Goal: Task Accomplishment & Management: Use online tool/utility

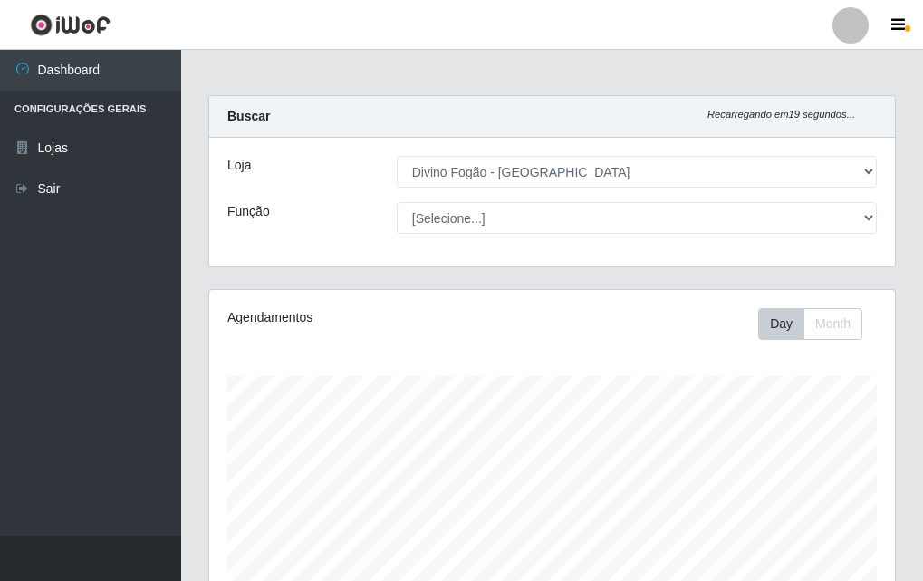
select select "499"
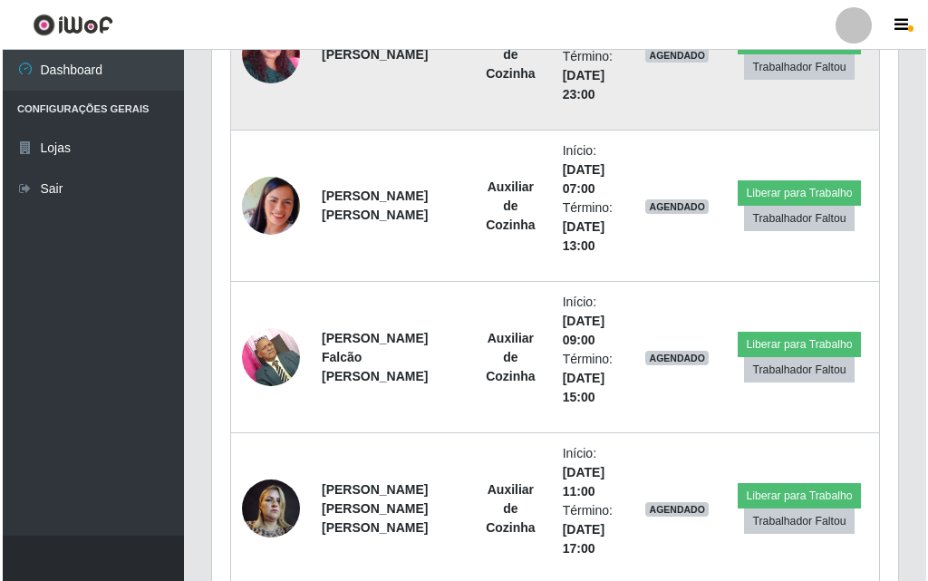
scroll to position [725, 0]
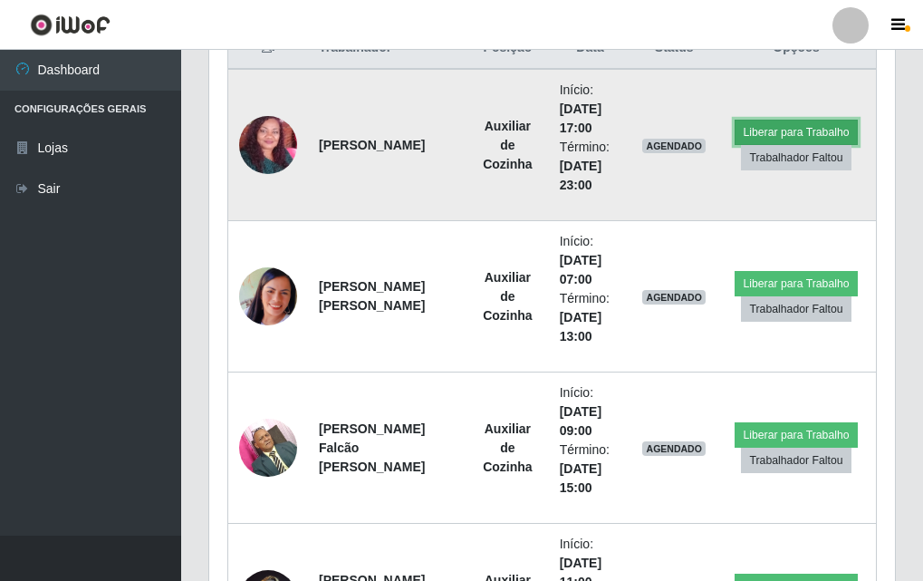
click at [778, 133] on button "Liberar para Trabalho" at bounding box center [796, 132] width 122 height 25
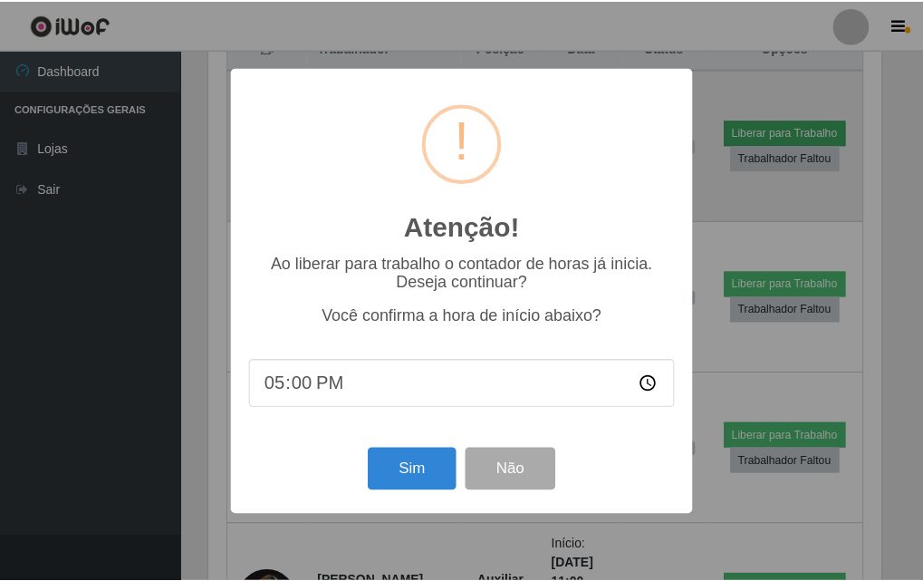
scroll to position [376, 677]
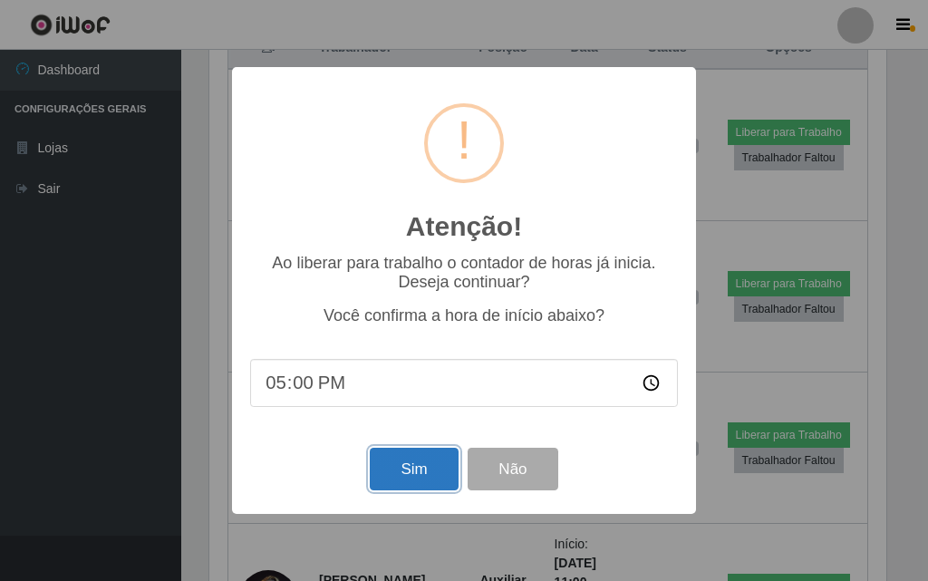
click at [457, 457] on button "Sim" at bounding box center [414, 469] width 88 height 43
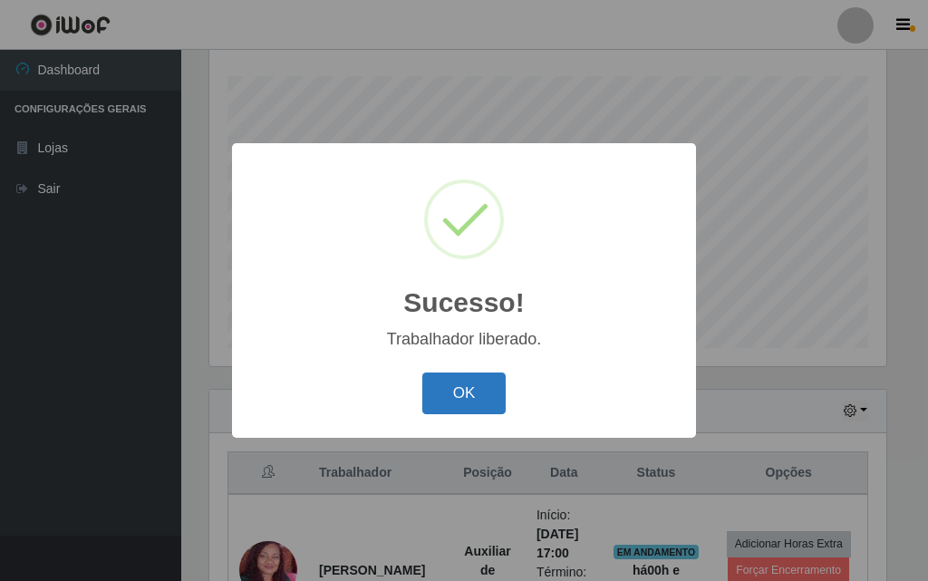
click at [485, 409] on button "OK" at bounding box center [464, 393] width 84 height 43
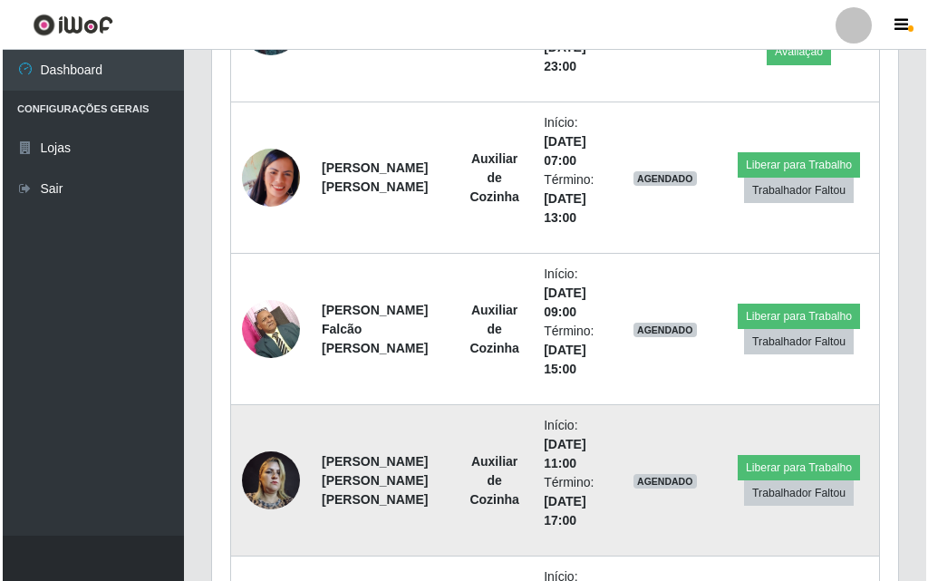
scroll to position [1206, 0]
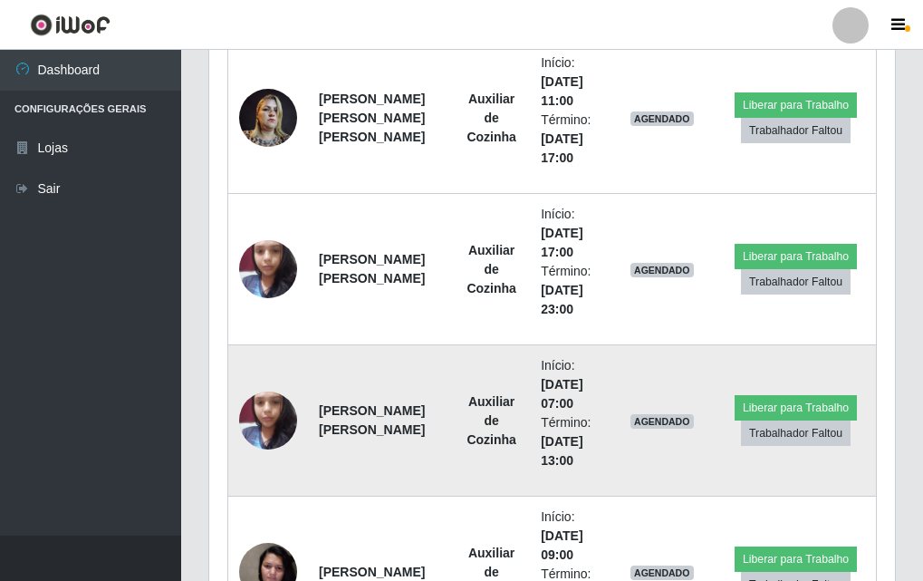
click at [248, 409] on img at bounding box center [268, 419] width 58 height 77
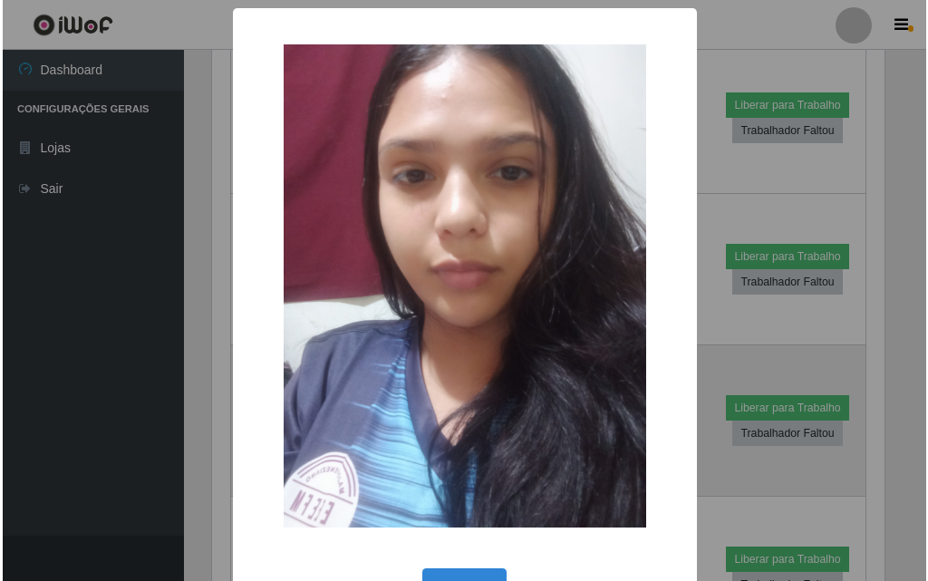
scroll to position [376, 677]
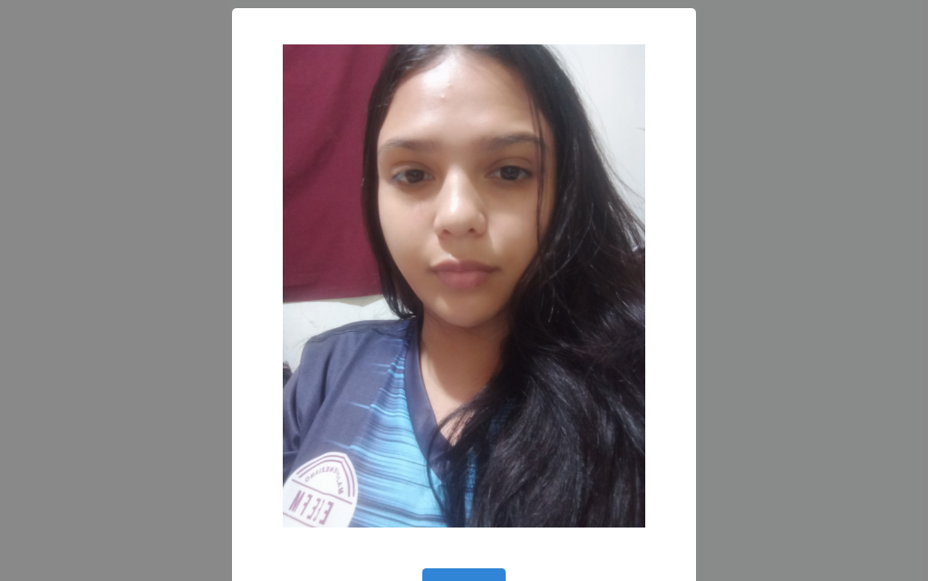
click at [72, 228] on div "× OK Cancel" at bounding box center [464, 290] width 928 height 581
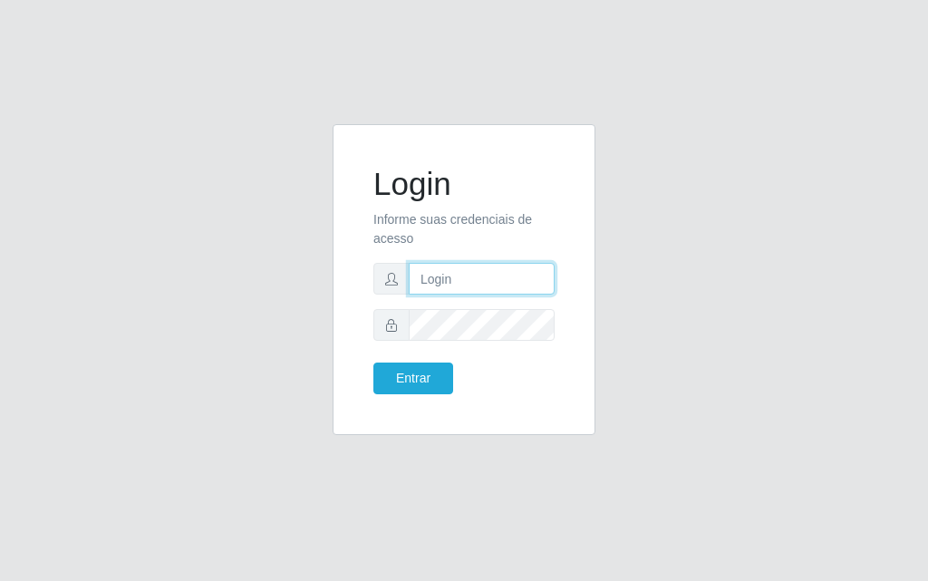
click at [510, 288] on input "text" at bounding box center [482, 279] width 146 height 32
type input "luiz@divinofogao"
click at [587, 213] on div "Login Informe suas credenciais de acesso [PERSON_NAME] Entrar" at bounding box center [463, 279] width 263 height 311
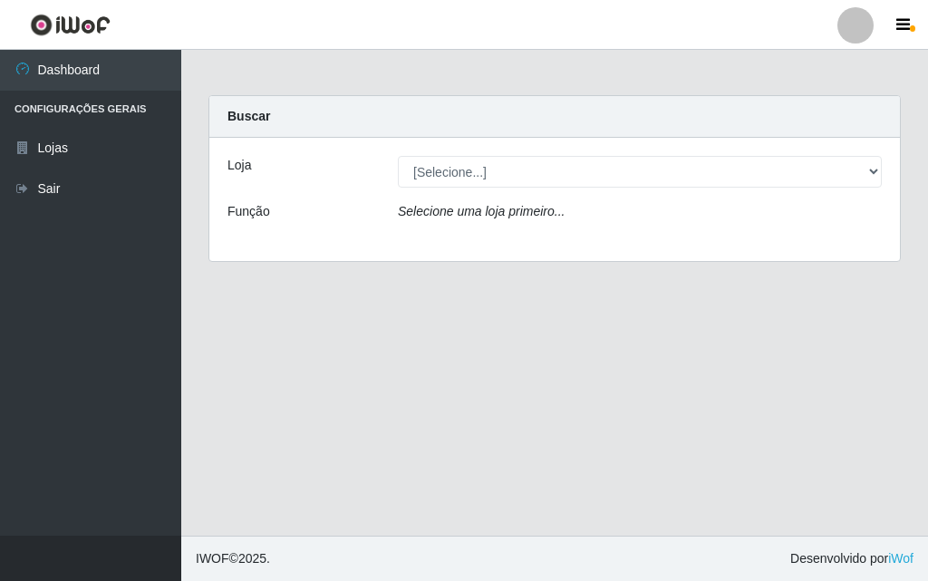
click at [630, 197] on div "Loja [Selecione...] Divino Fogão - Campina Grande Função Selecione uma loja pri…" at bounding box center [554, 199] width 690 height 123
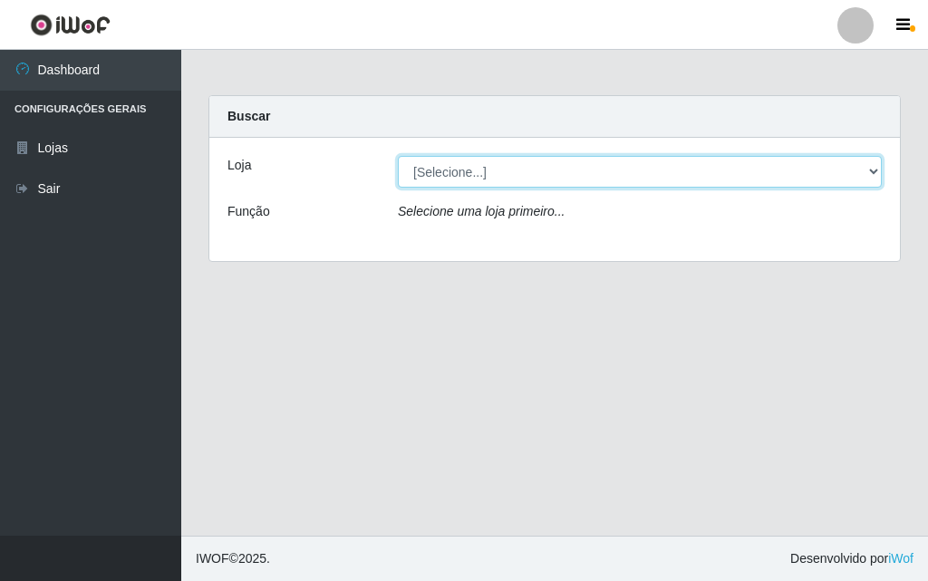
click at [644, 174] on select "[Selecione...] Divino Fogão - [GEOGRAPHIC_DATA]" at bounding box center [640, 172] width 484 height 32
select select "499"
click at [398, 156] on select "[Selecione...] Divino Fogão - [GEOGRAPHIC_DATA]" at bounding box center [640, 172] width 484 height 32
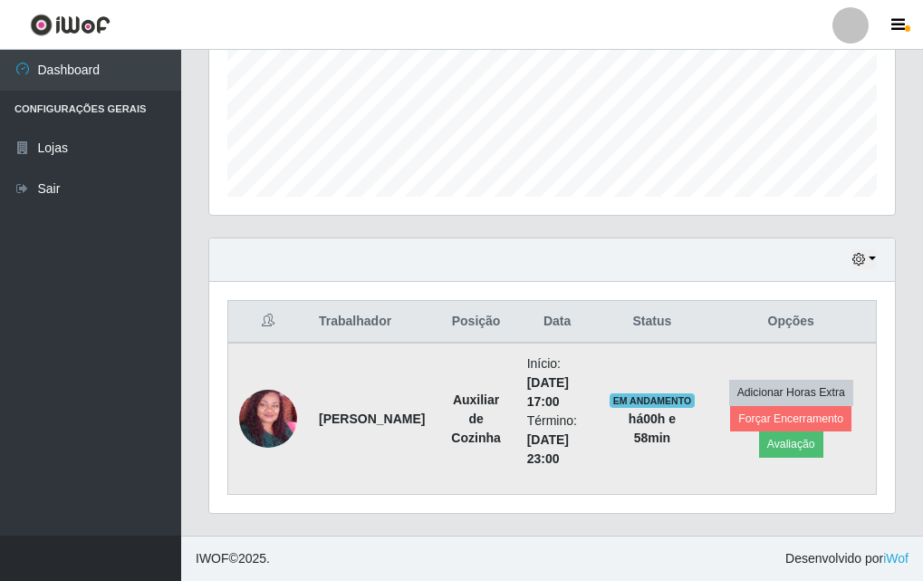
scroll to position [542, 0]
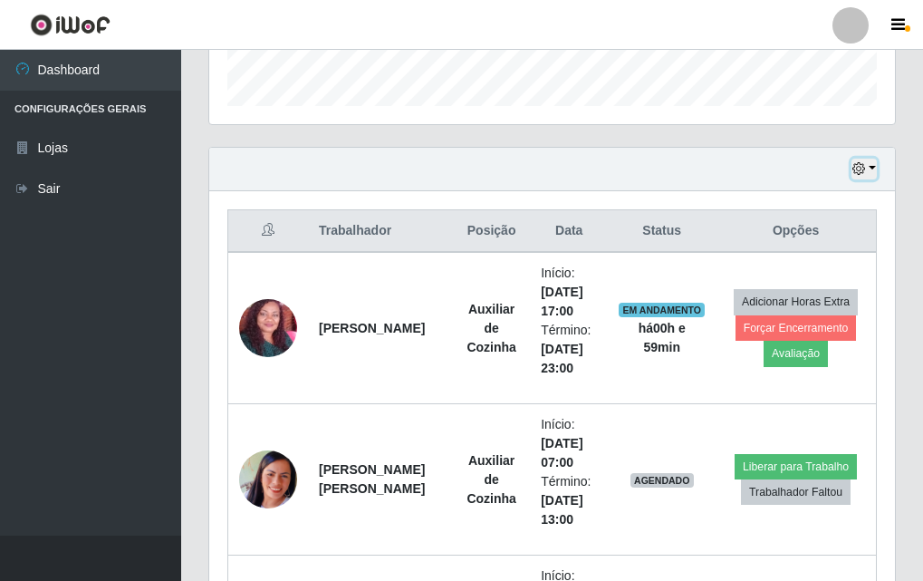
click at [869, 174] on button "button" at bounding box center [864, 169] width 25 height 21
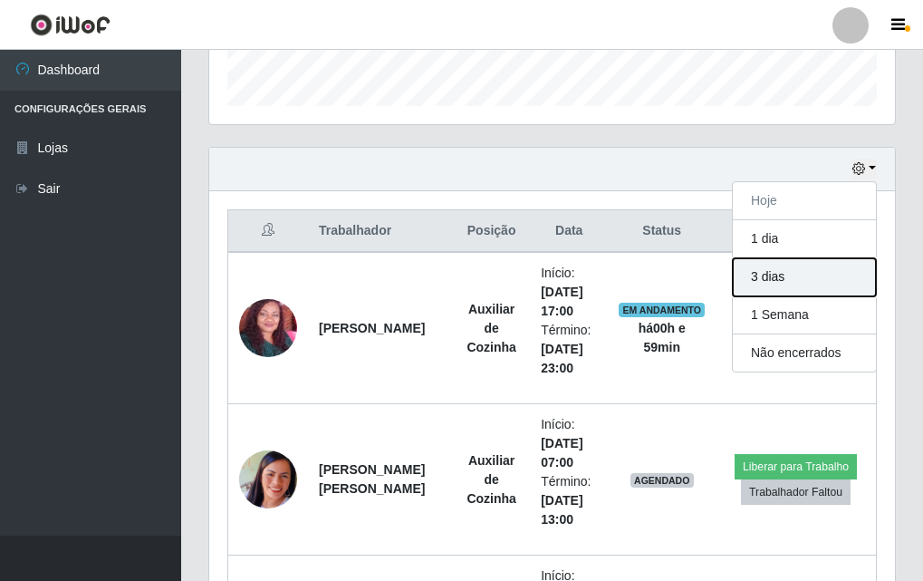
click at [782, 263] on button "3 dias" at bounding box center [804, 277] width 143 height 38
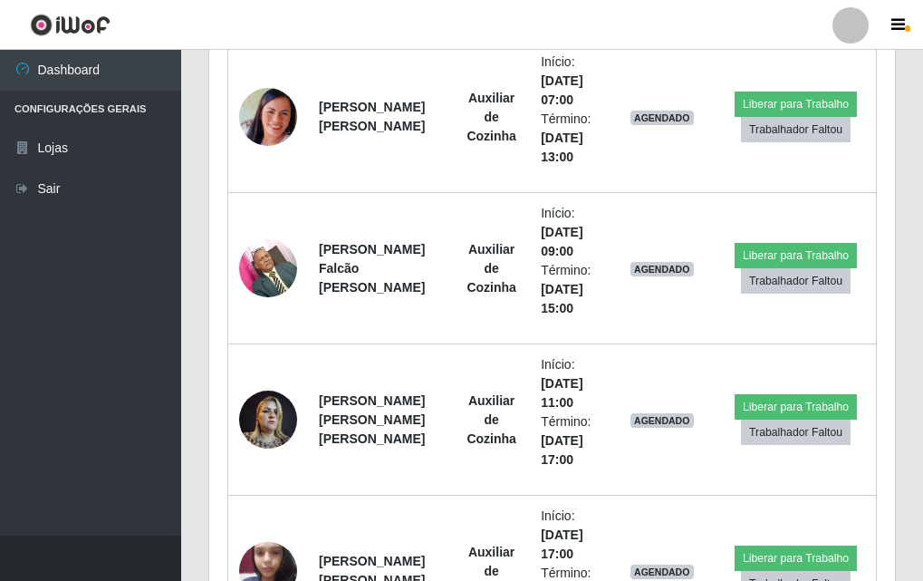
scroll to position [995, 0]
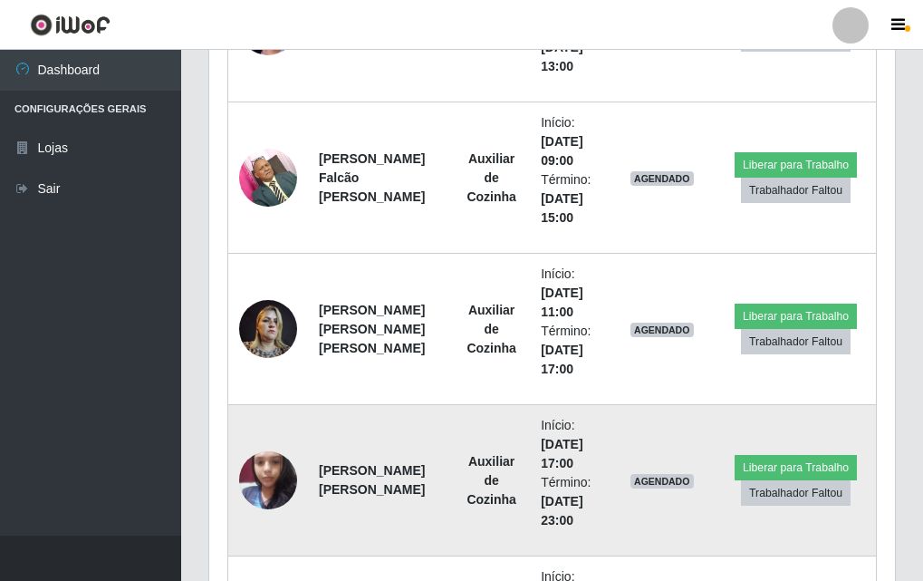
click at [290, 473] on img at bounding box center [268, 479] width 58 height 77
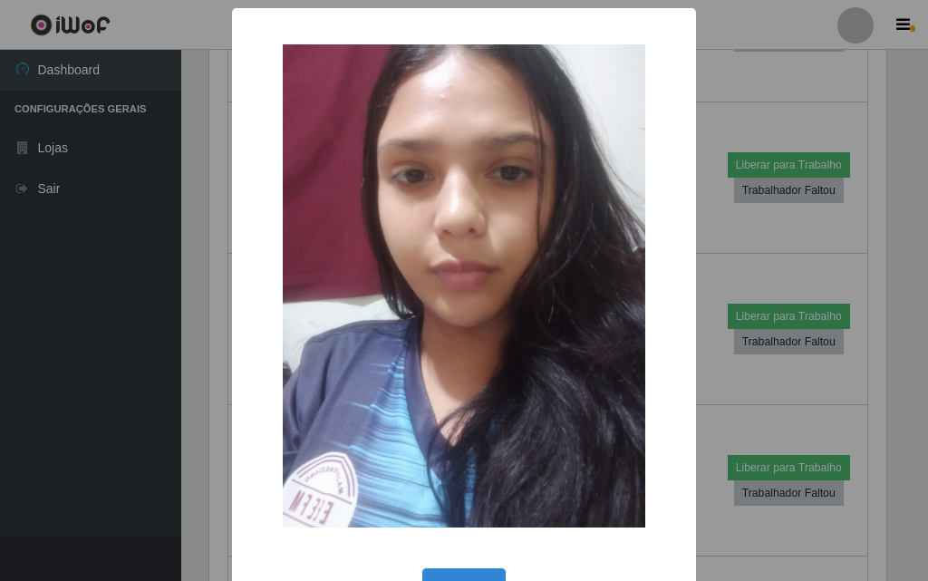
click at [767, 63] on div "× OK Cancel" at bounding box center [464, 290] width 928 height 581
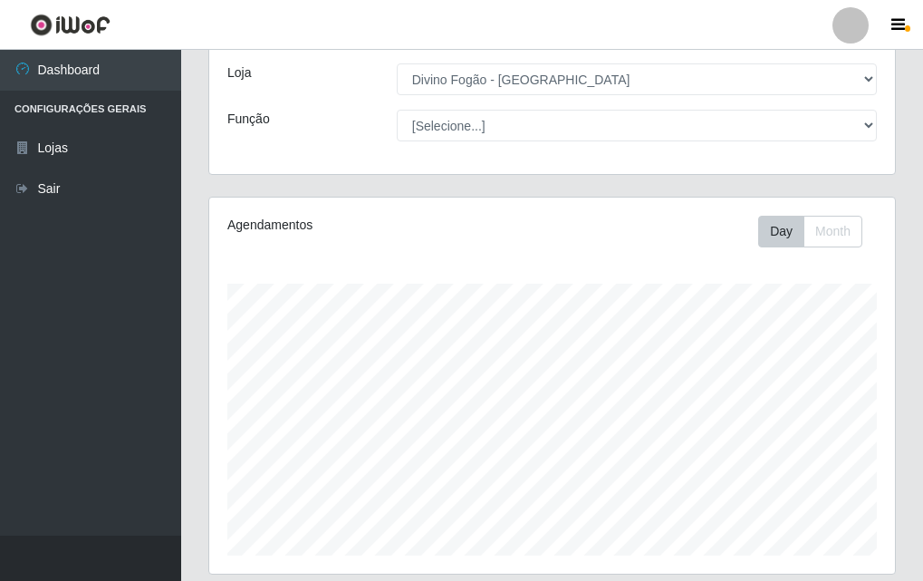
scroll to position [0, 0]
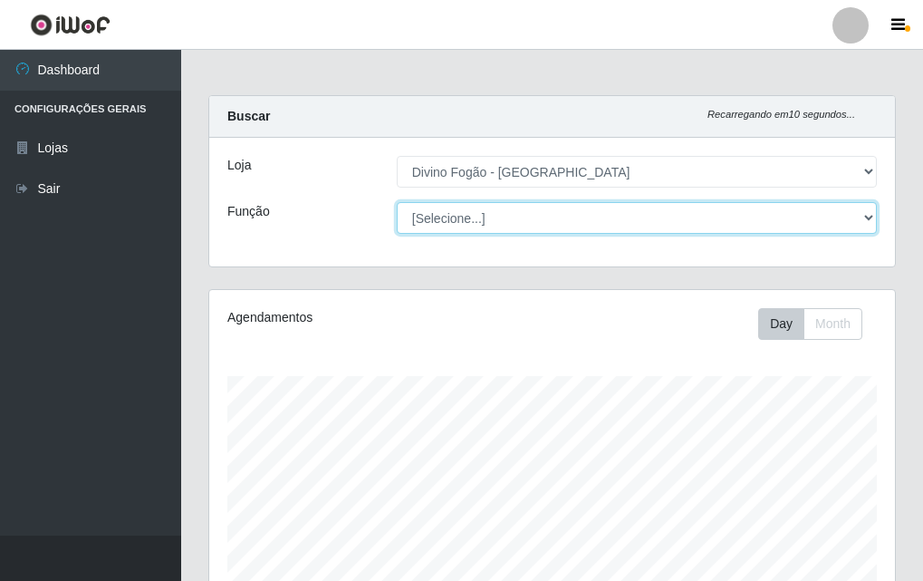
click at [562, 227] on select "[Selecione...] ASG ASG + ASG ++ Auxiliar de Cozinha Auxiliar de Cozinha + Auxil…" at bounding box center [637, 218] width 480 height 32
click at [563, 227] on select "[Selecione...] ASG ASG + ASG ++ Auxiliar de Cozinha Auxiliar de Cozinha + Auxil…" at bounding box center [637, 218] width 480 height 32
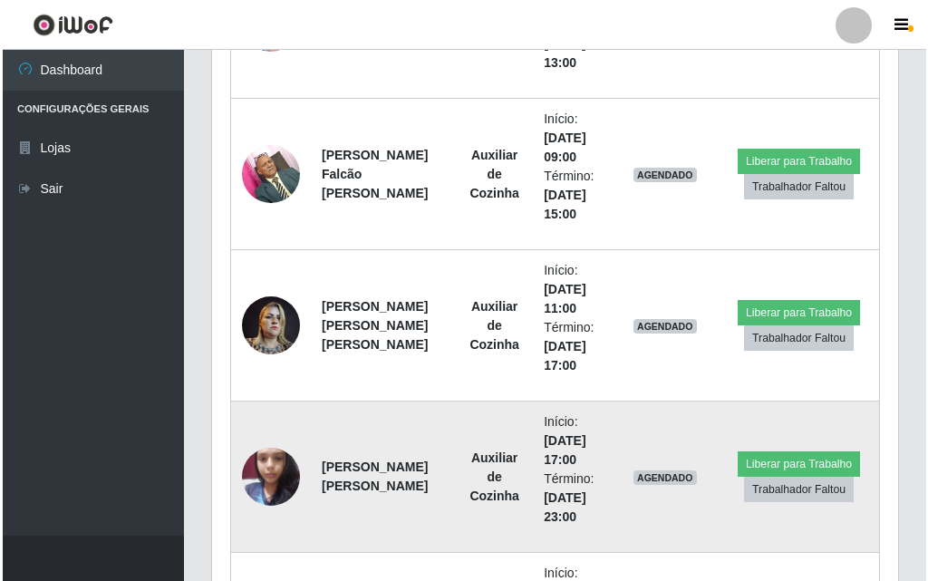
scroll to position [908, 0]
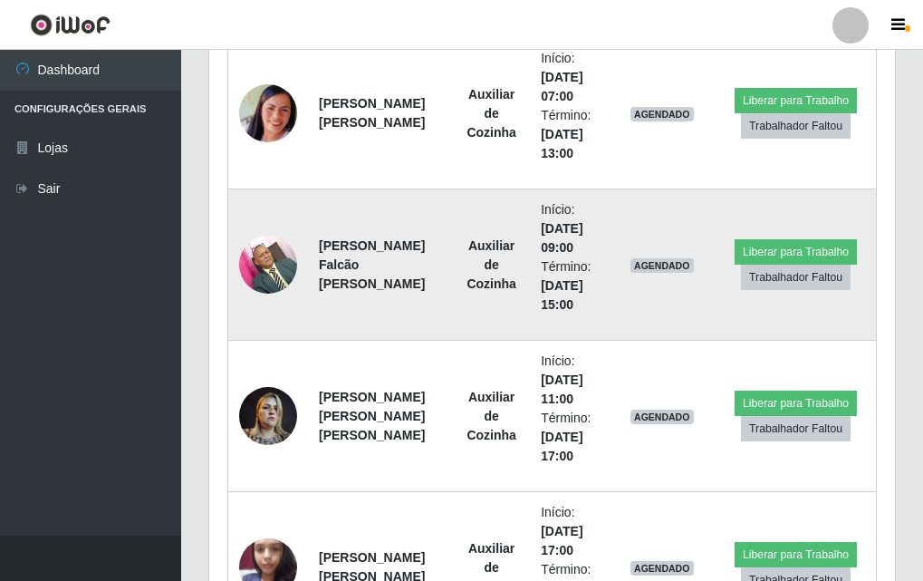
click at [279, 267] on img at bounding box center [268, 264] width 58 height 77
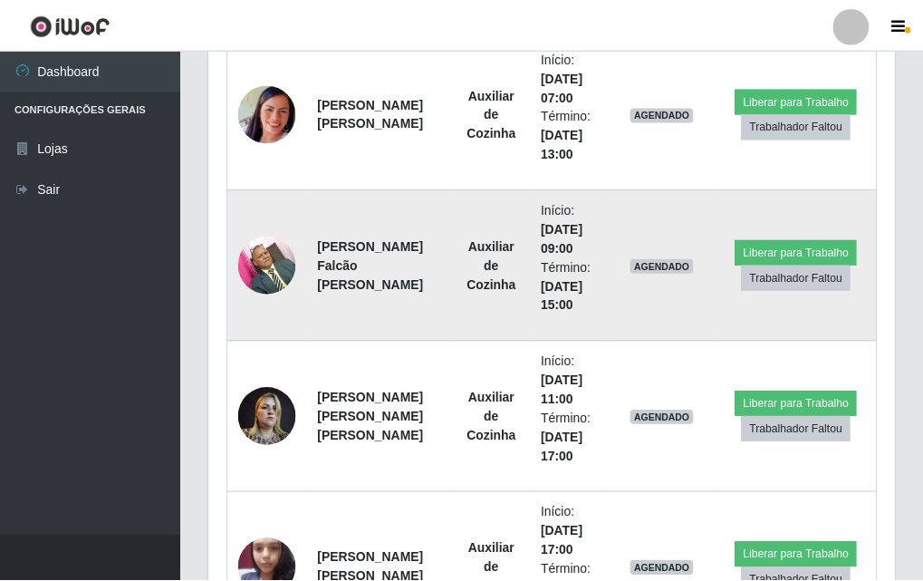
scroll to position [376, 677]
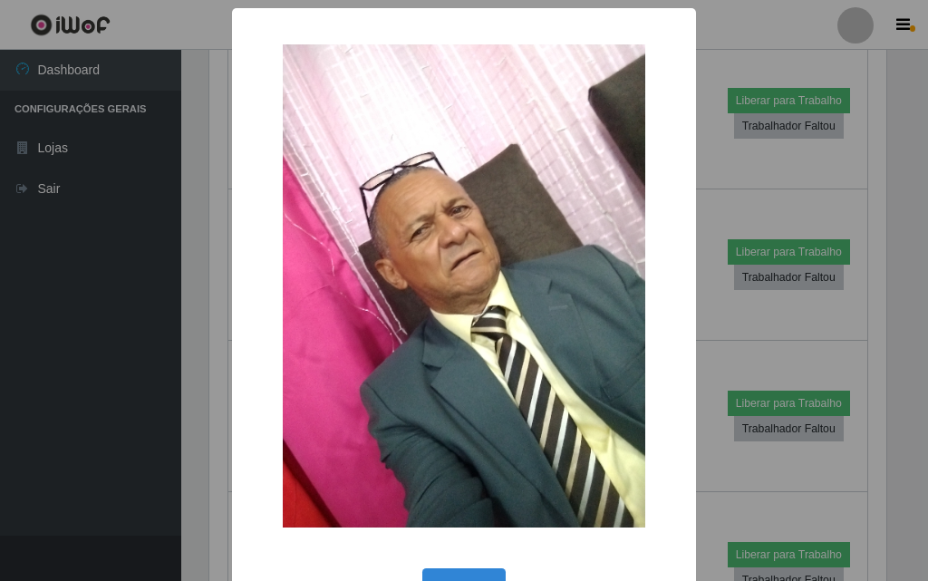
click at [194, 269] on div "× OK Cancel" at bounding box center [464, 290] width 928 height 581
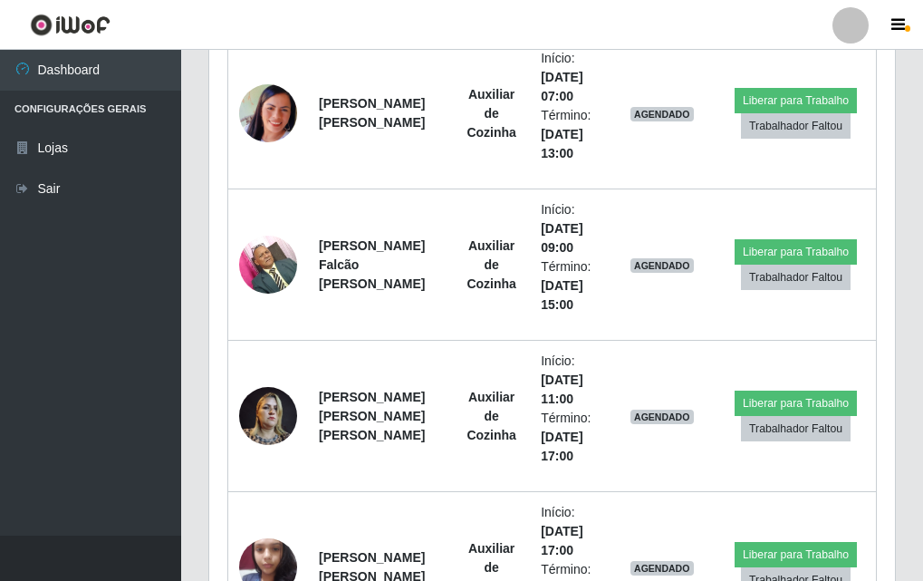
scroll to position [545, 0]
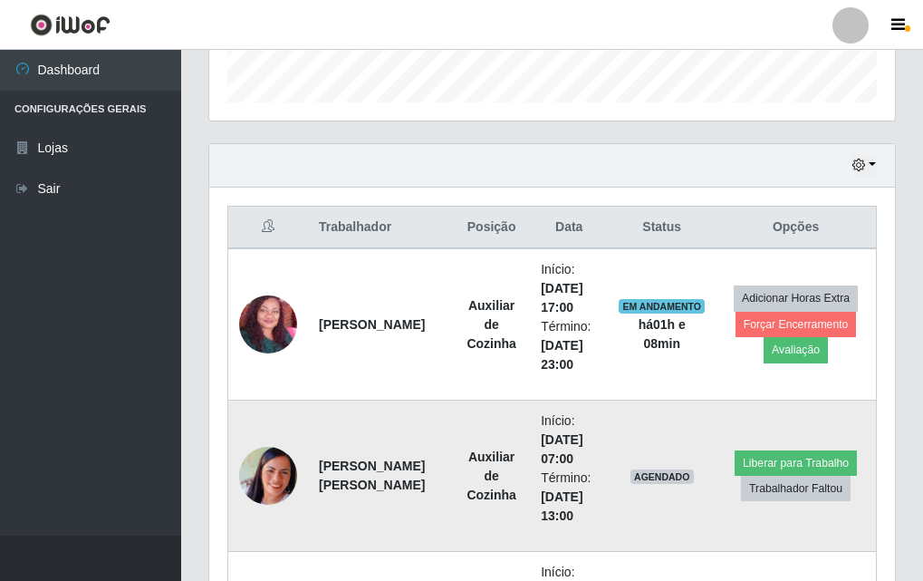
click at [252, 480] on img at bounding box center [268, 476] width 58 height 58
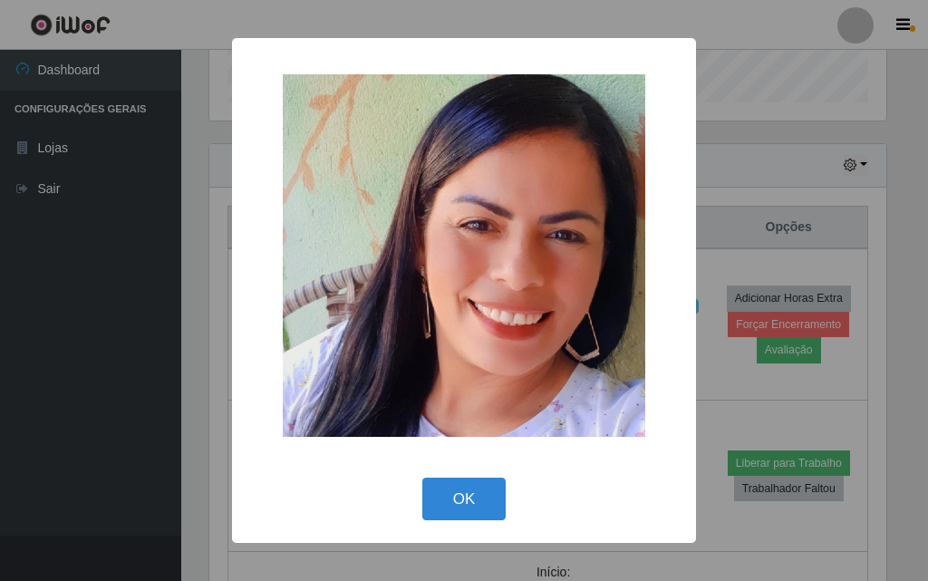
click at [227, 470] on div "× OK Cancel" at bounding box center [464, 290] width 928 height 581
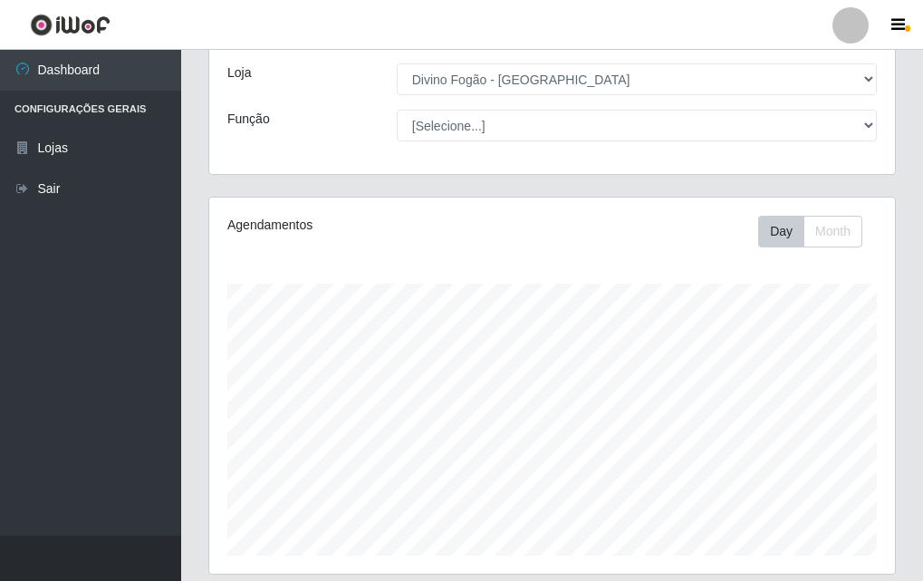
scroll to position [0, 0]
